Goal: Transaction & Acquisition: Book appointment/travel/reservation

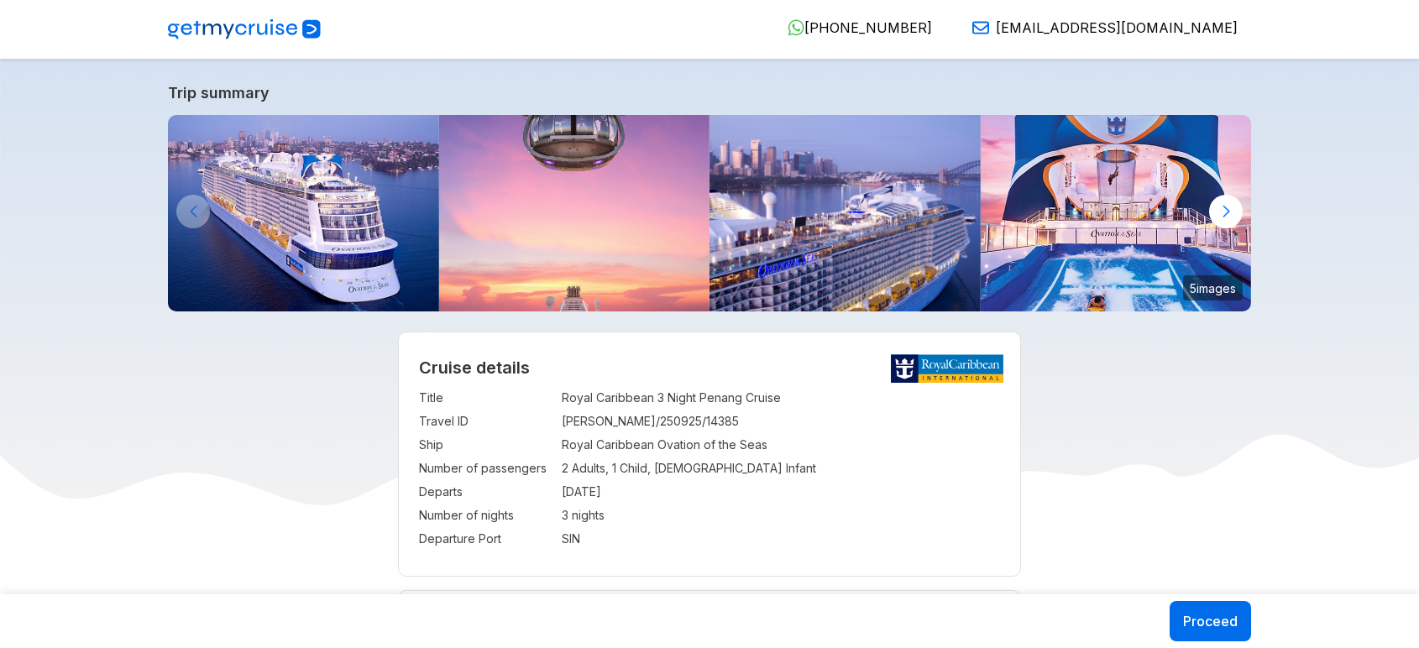
select select "**"
select select "*"
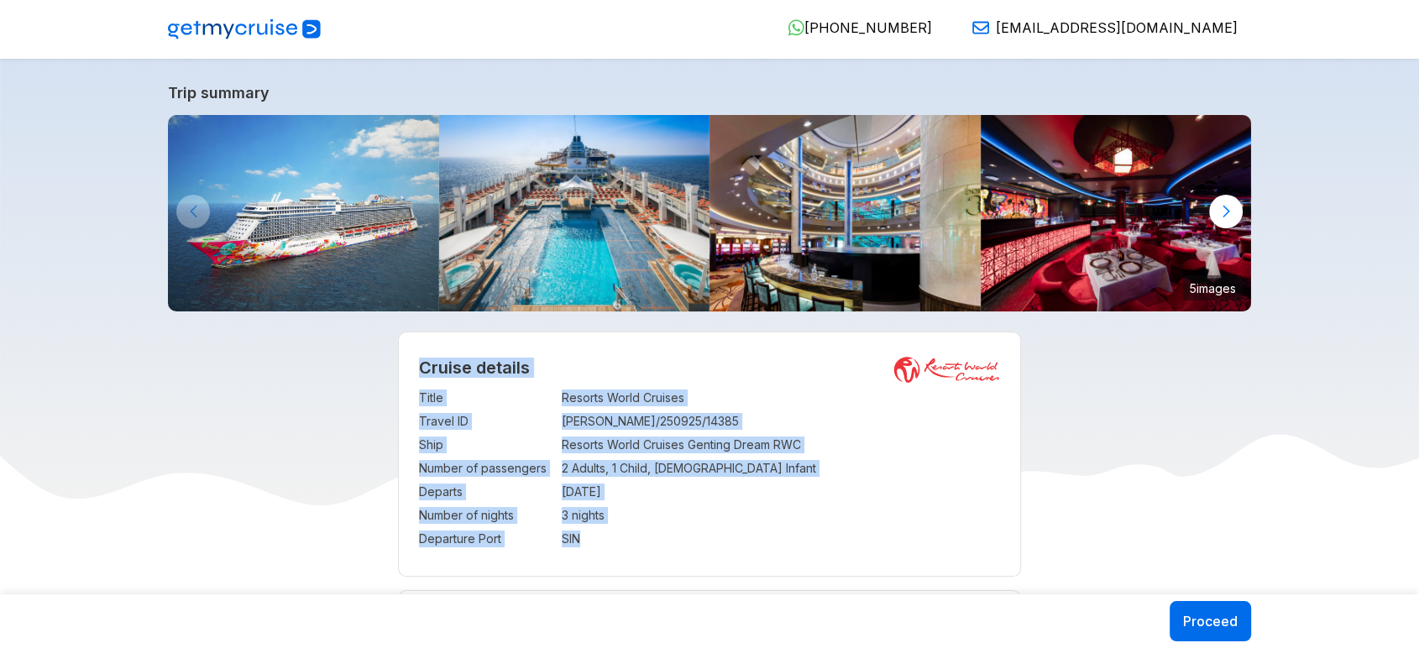
drag, startPoint x: 418, startPoint y: 373, endPoint x: 595, endPoint y: 542, distance: 245.2
click at [595, 542] on div "Cruise details Title : Resorts World Cruises Travel ID : ERROL/250925/14385 Shi…" at bounding box center [710, 453] width 622 height 243
copy div "Cruise details Title : Resorts World Cruises Travel ID : ERROL/250925/14385 Shi…"
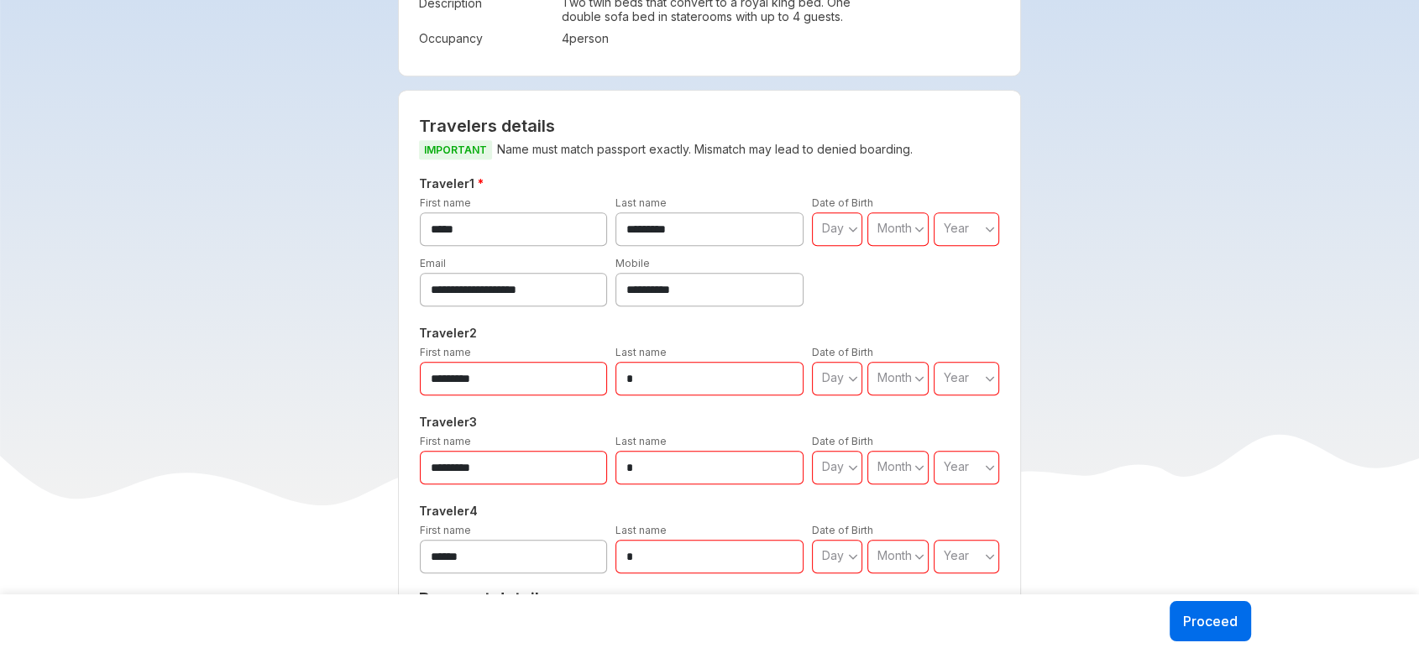
scroll to position [746, 0]
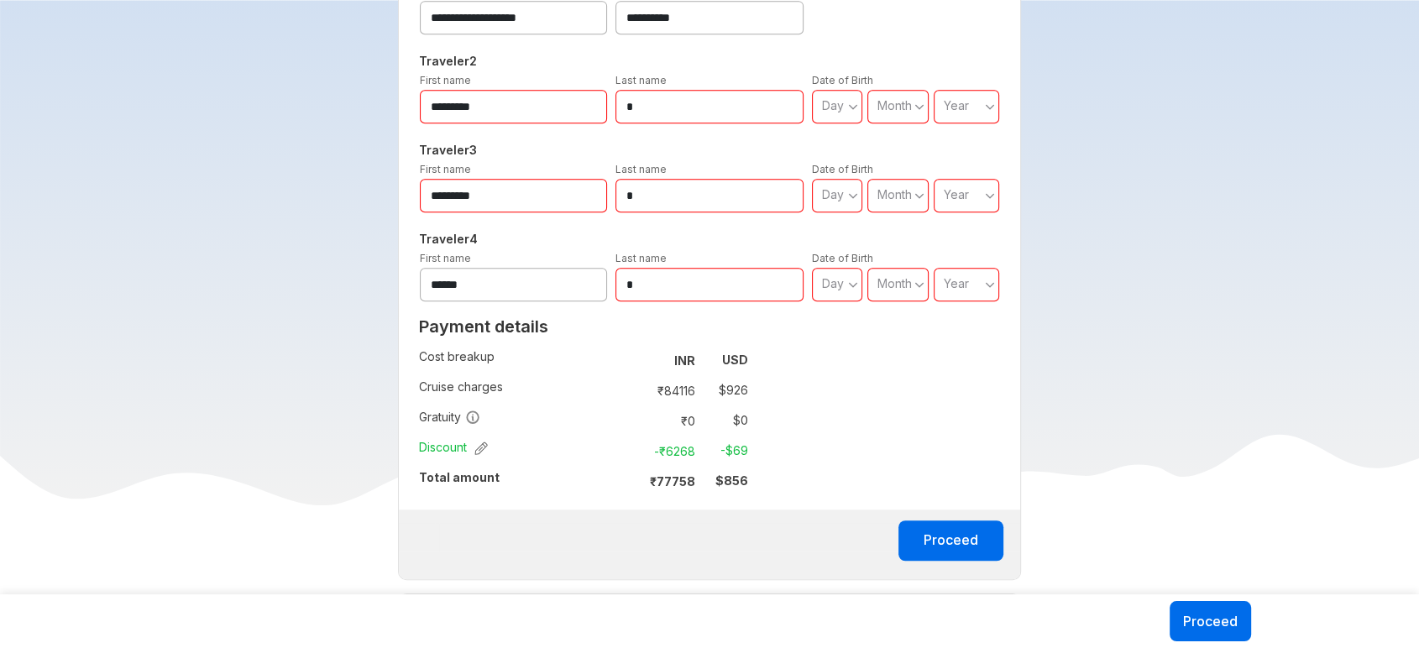
scroll to position [1271, 0]
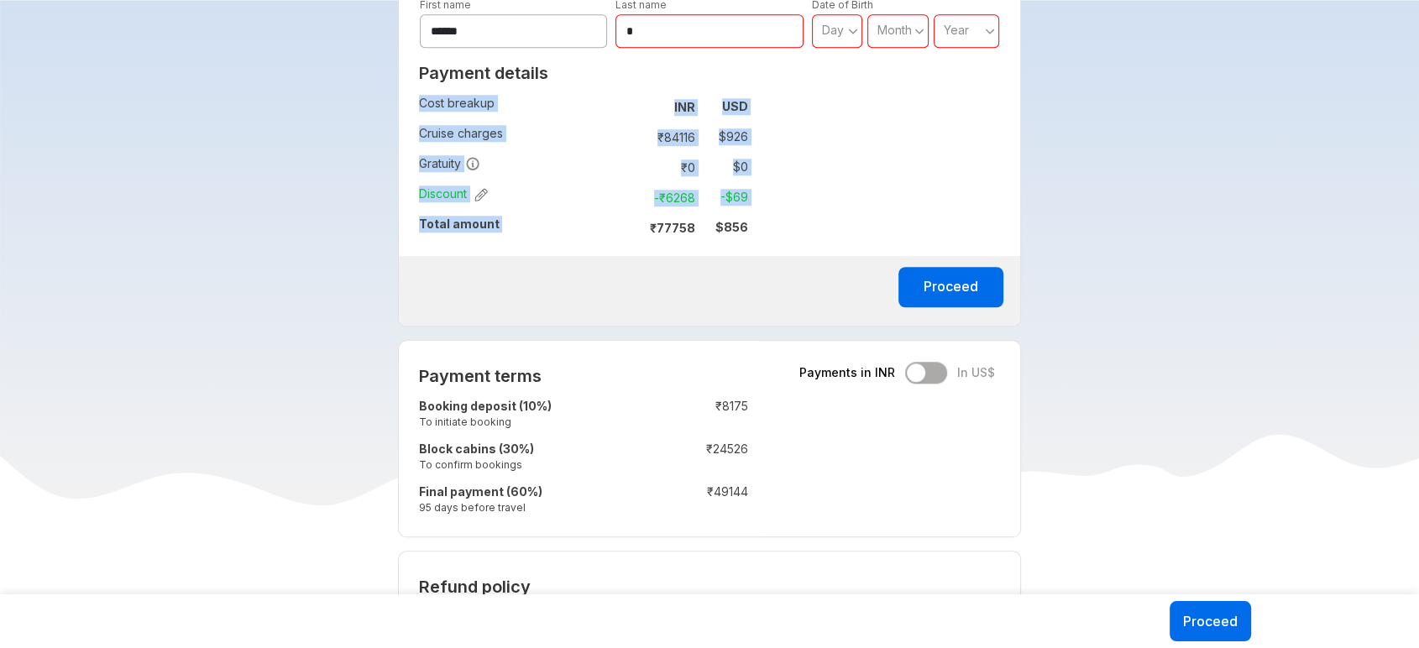
drag, startPoint x: 652, startPoint y: 227, endPoint x: 775, endPoint y: 221, distance: 122.7
copy tbody "Cost breakup : INR USD Cruise charges : ₹ 84116 $ 926 Gratuity : ₹ 0 $ 0 Discou…"
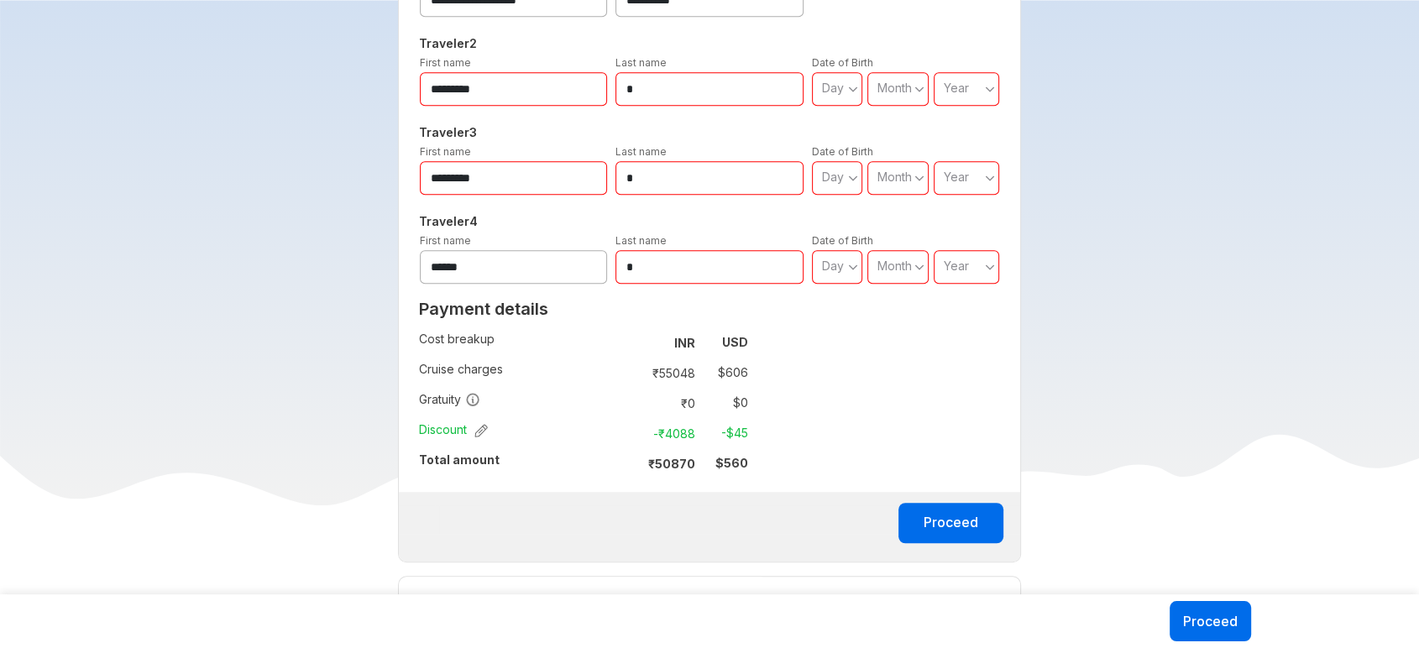
scroll to position [1034, 0]
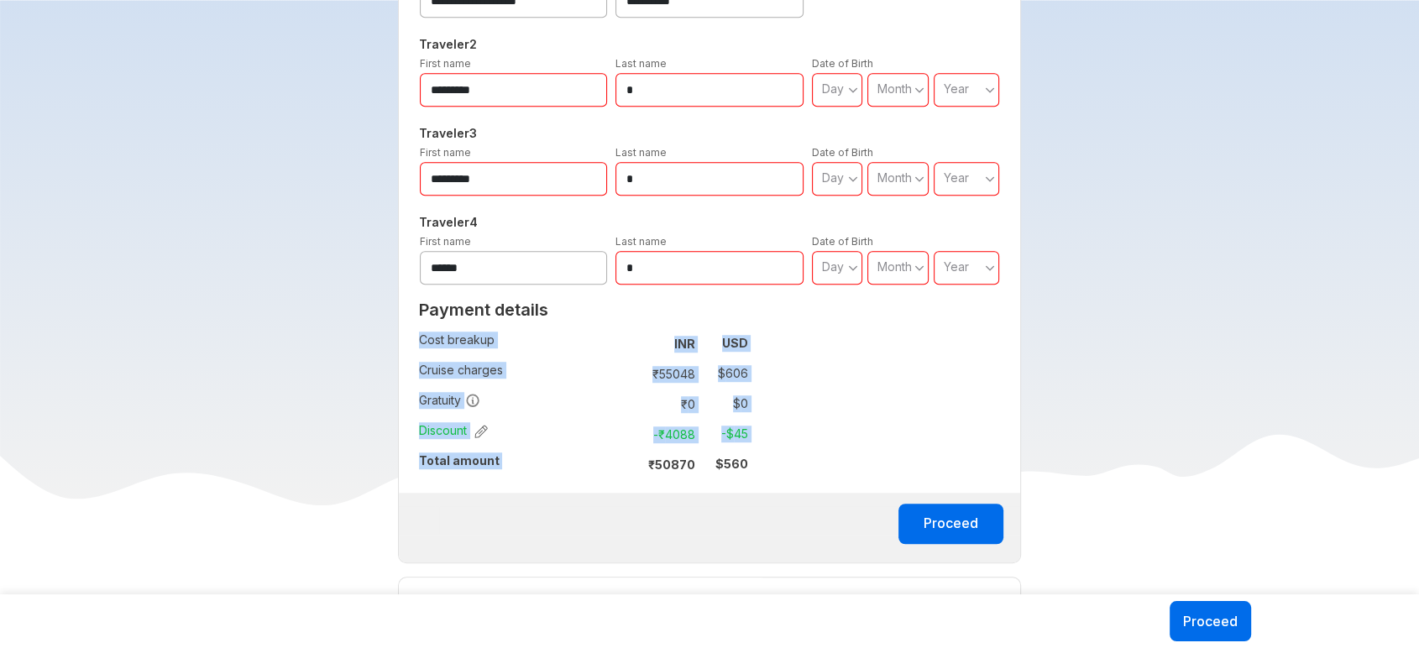
drag, startPoint x: 645, startPoint y: 460, endPoint x: 761, endPoint y: 458, distance: 116.7
click at [761, 458] on div "Payment details Cost breakup : INR USD Cruise charges : ₹ 55048 $ 606 Gratuity …" at bounding box center [583, 393] width 369 height 200
copy tbody "Cost breakup : INR USD Cruise charges : ₹ 55048 $ 606 Gratuity : ₹ 0 $ 0 Discou…"
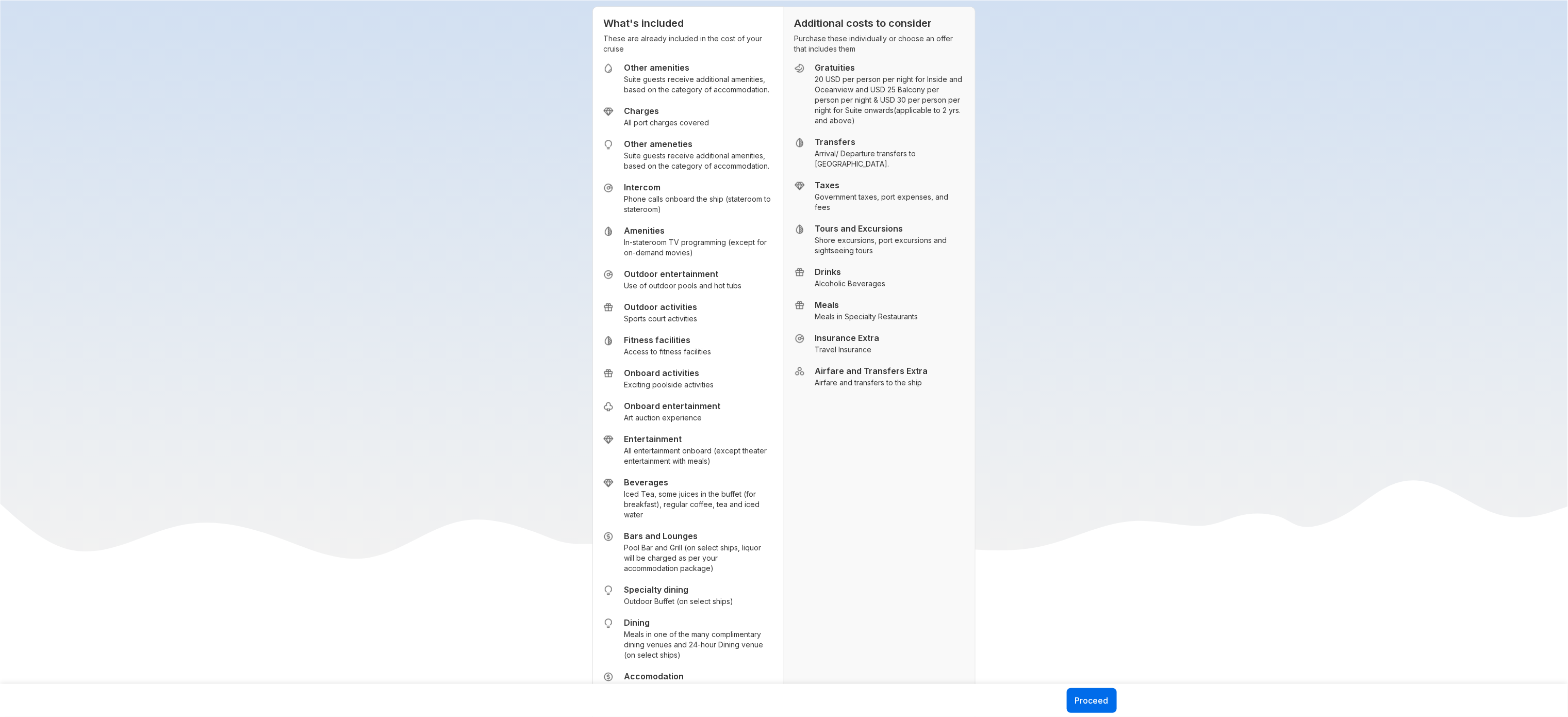
scroll to position [1610, 0]
